Goal: Information Seeking & Learning: Check status

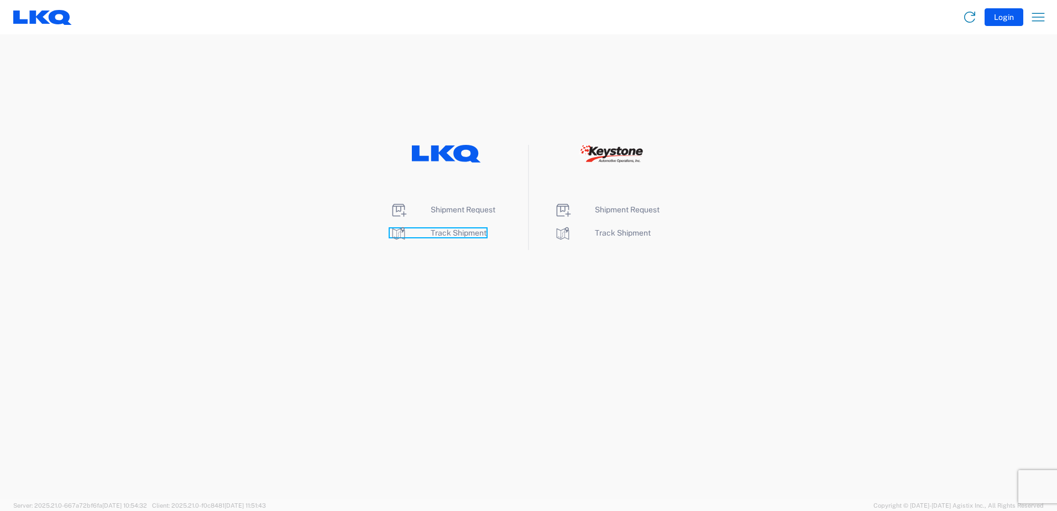
click at [451, 232] on span "Track Shipment" at bounding box center [459, 232] width 56 height 9
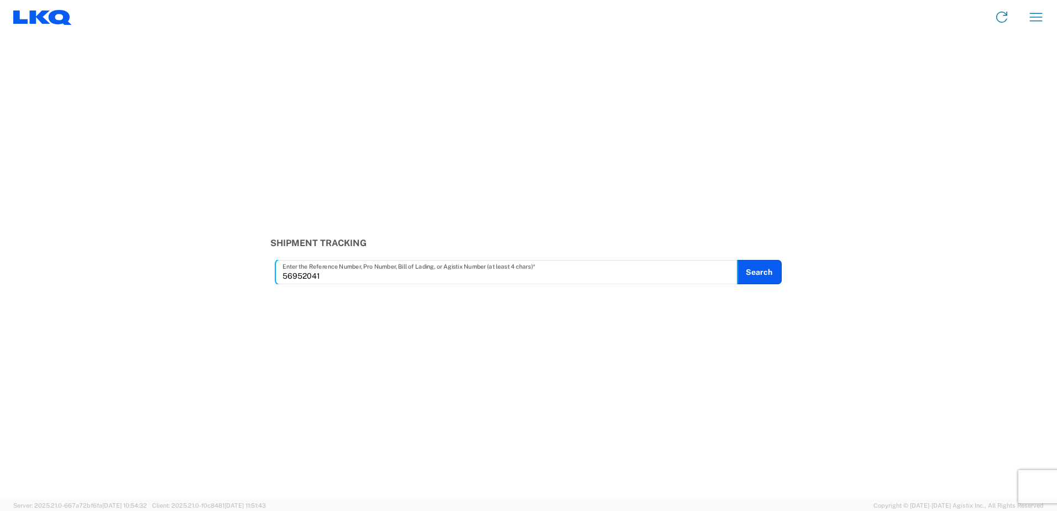
type input "56952041"
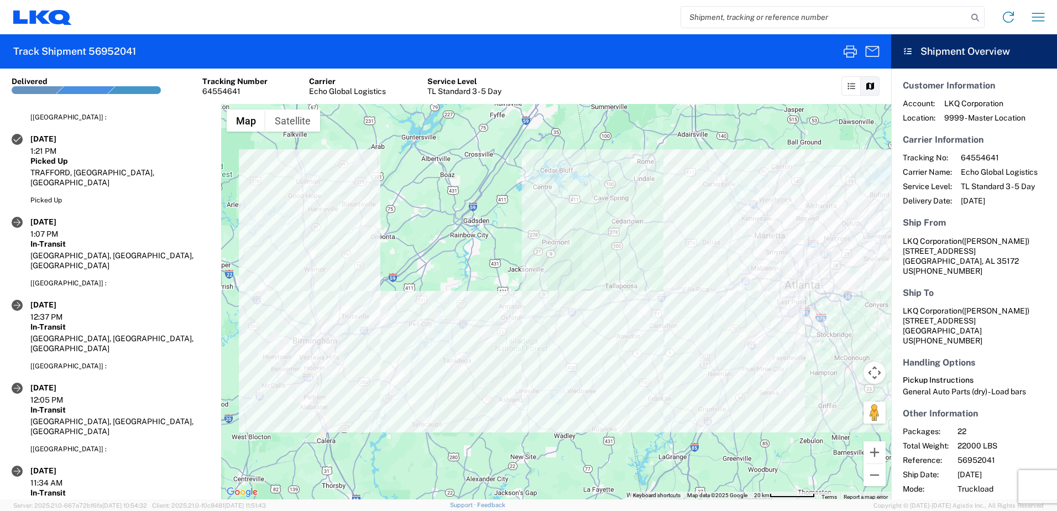
scroll to position [590, 0]
